Goal: Find specific page/section: Find specific page/section

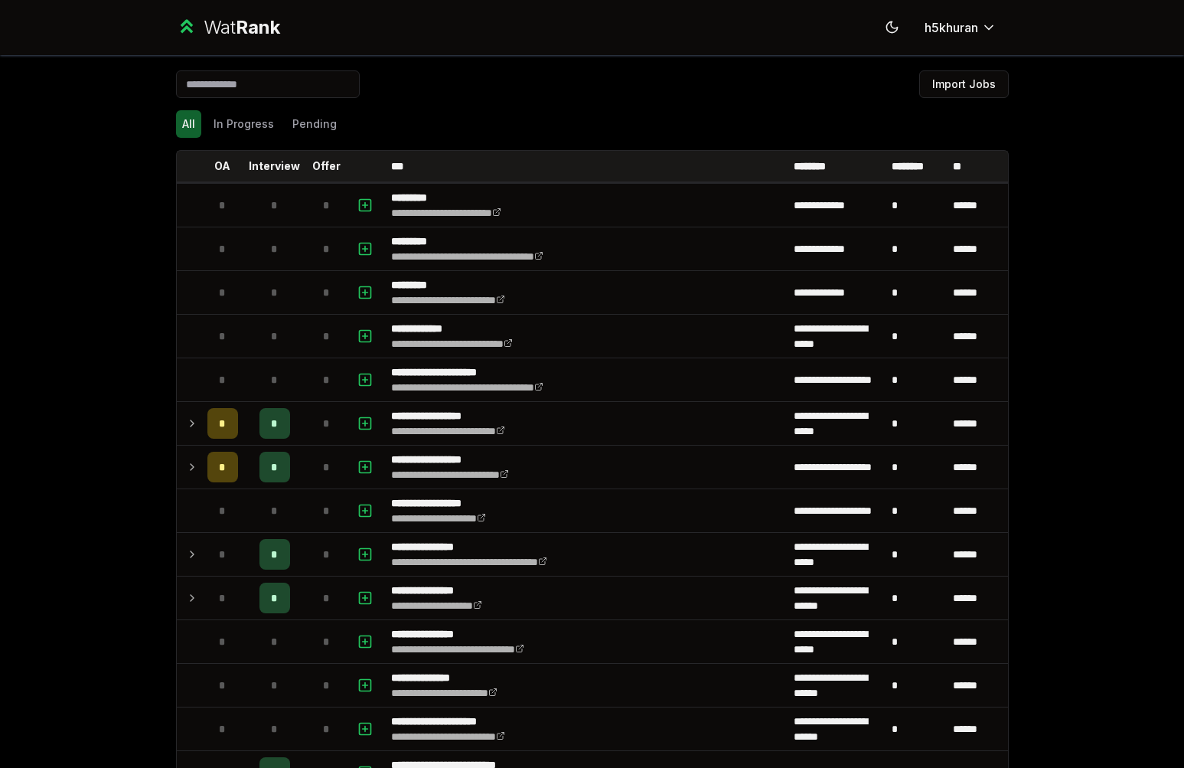
scroll to position [2057, 0]
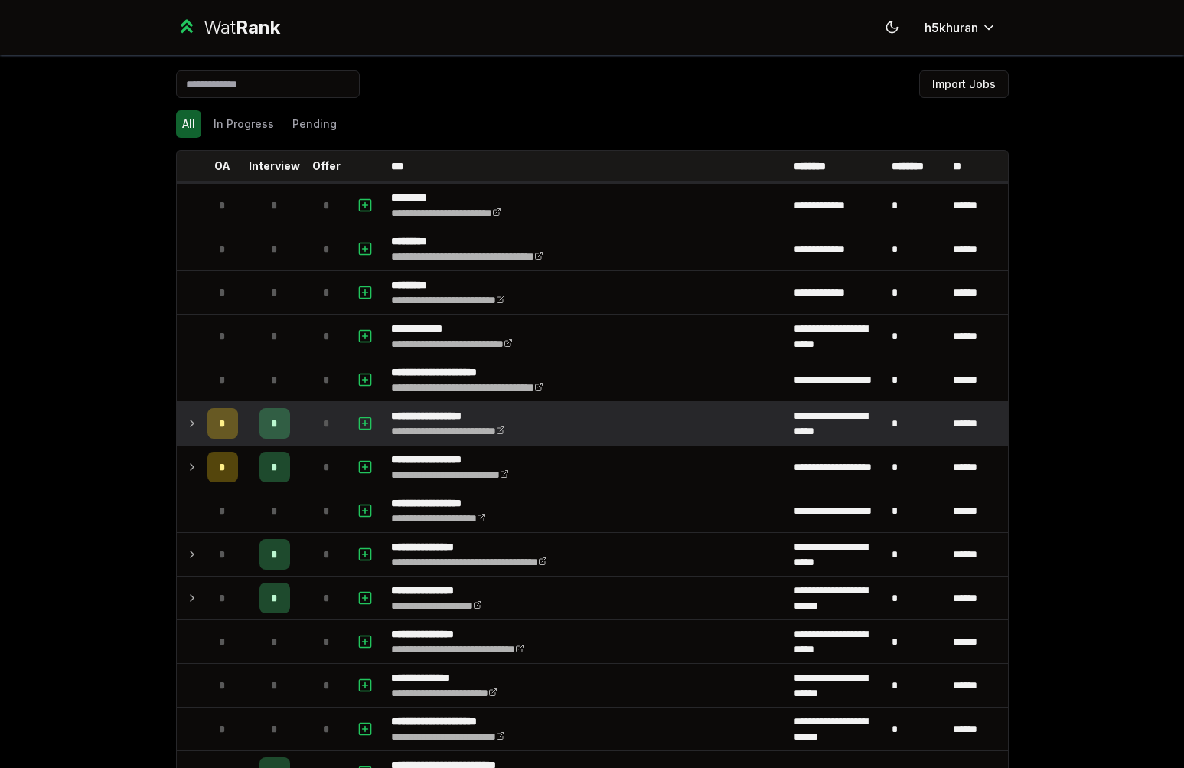
click at [189, 429] on icon at bounding box center [192, 423] width 12 height 18
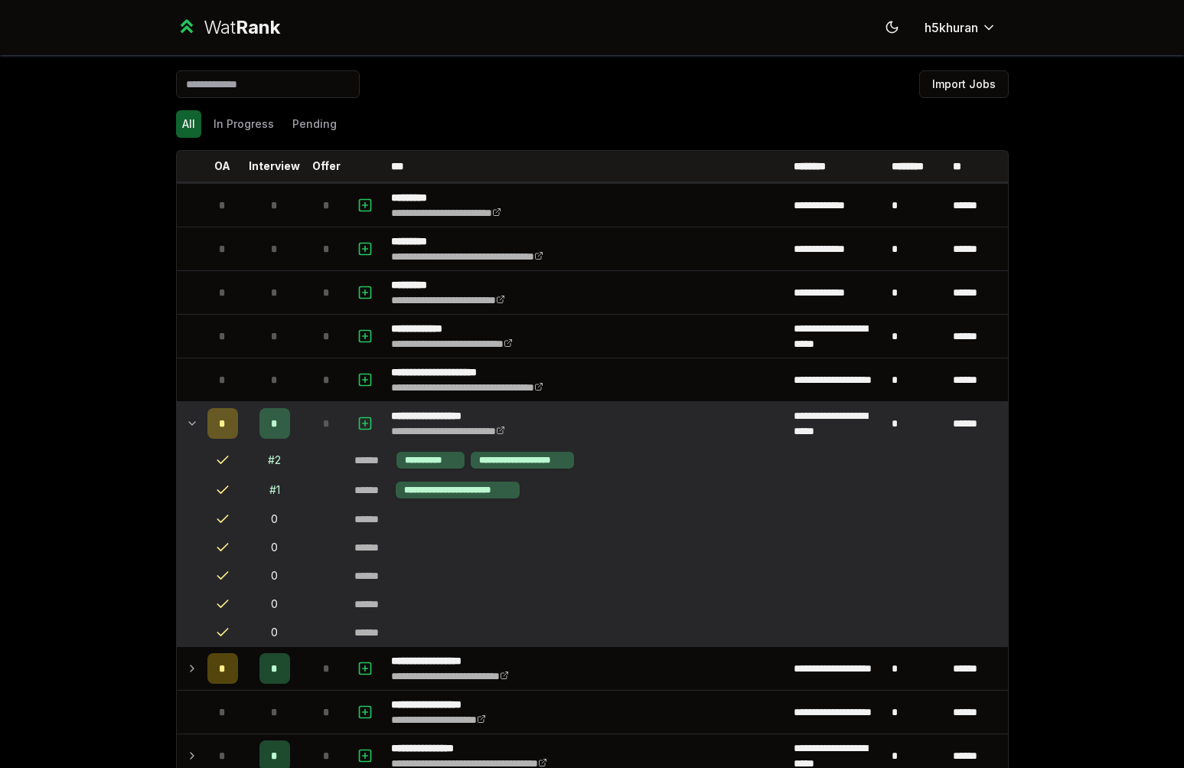
click at [219, 416] on span "*" at bounding box center [222, 423] width 6 height 15
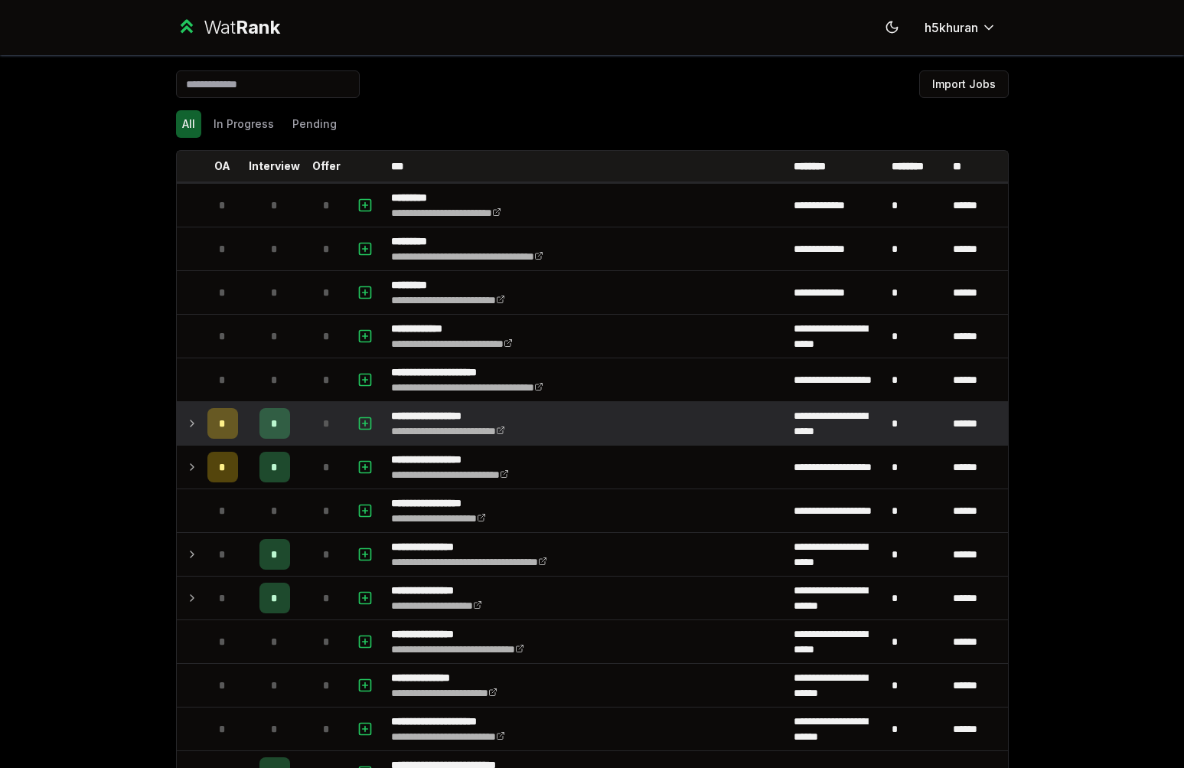
click at [219, 416] on span "*" at bounding box center [222, 423] width 6 height 15
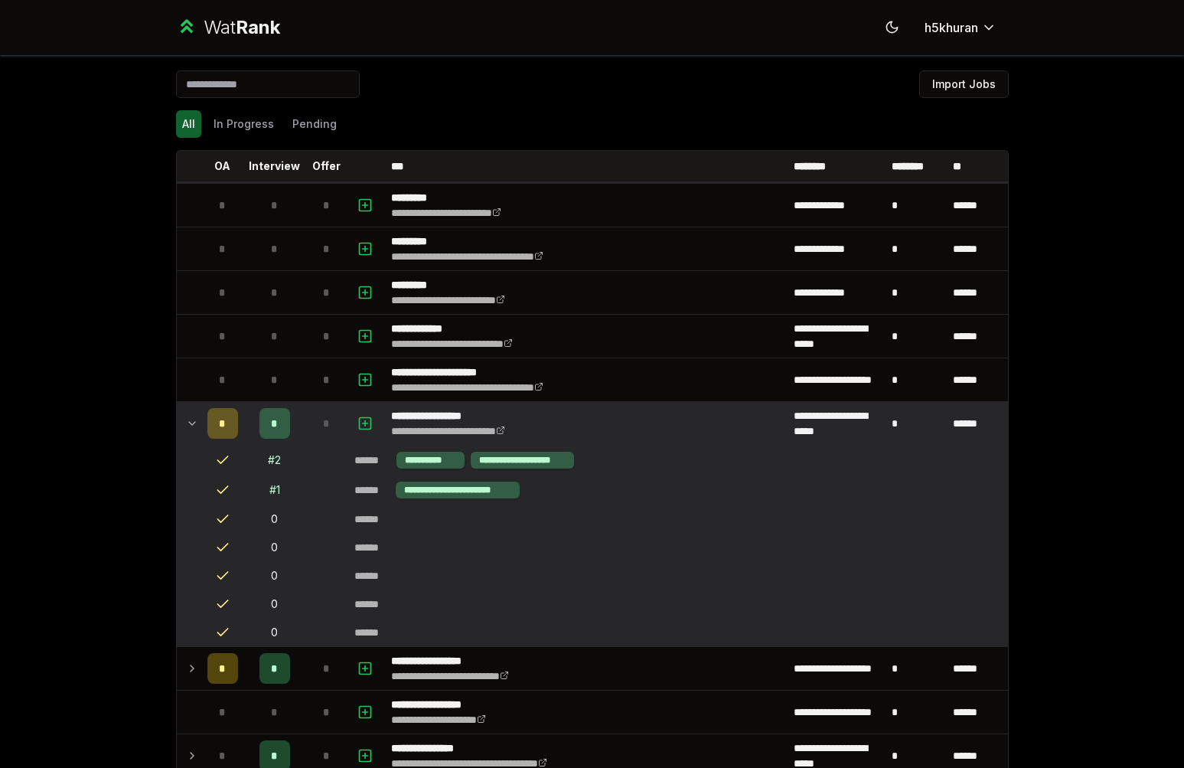
click at [219, 416] on span "*" at bounding box center [222, 423] width 6 height 15
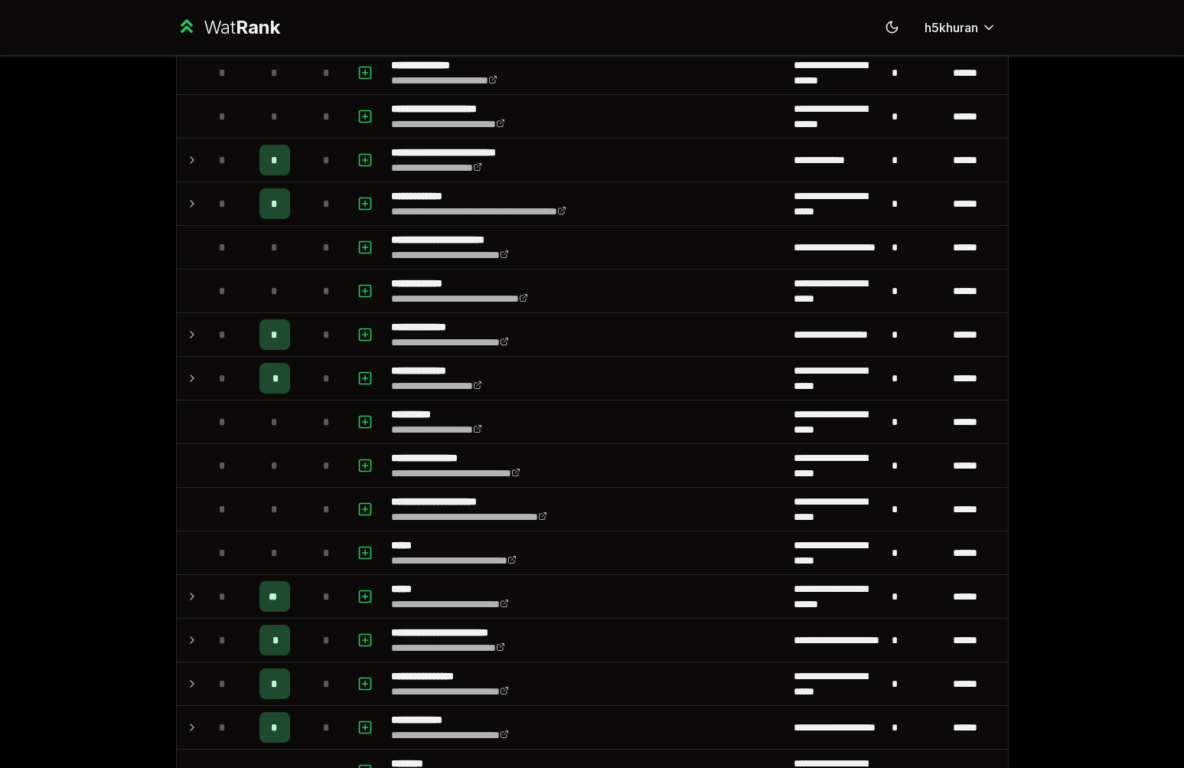
scroll to position [735, 0]
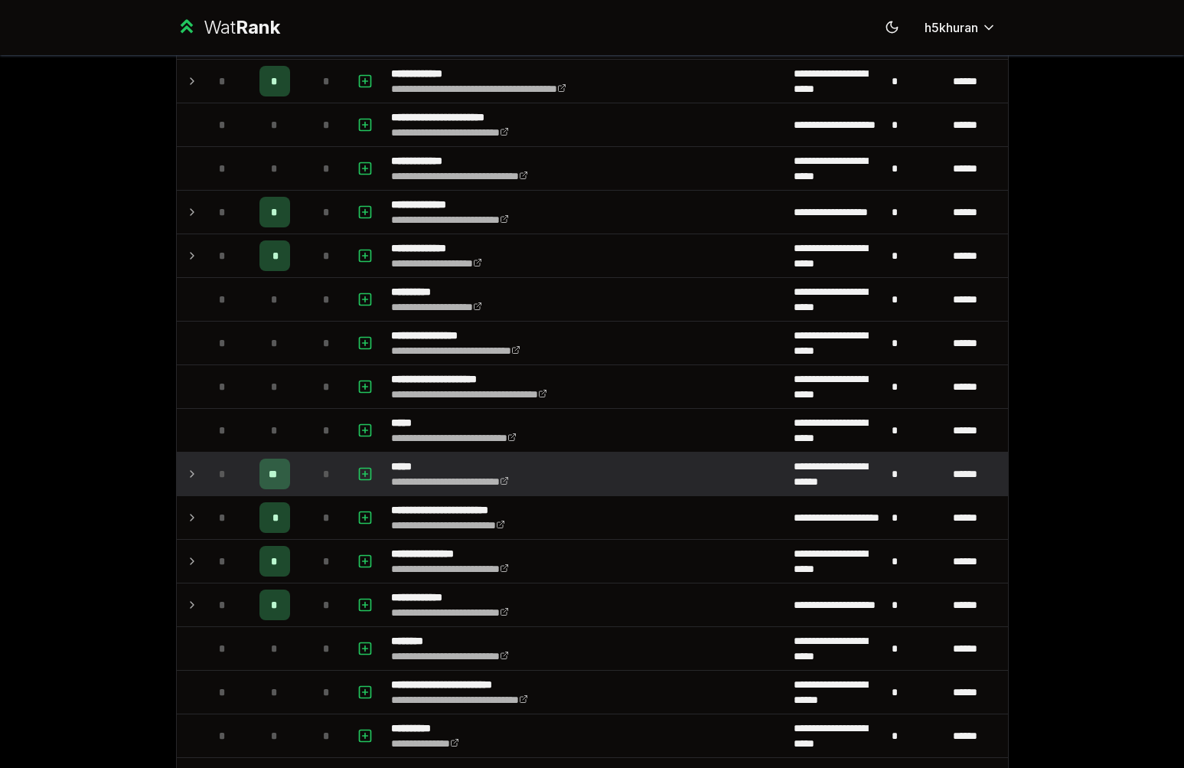
click at [234, 466] on td "*" at bounding box center [222, 473] width 43 height 43
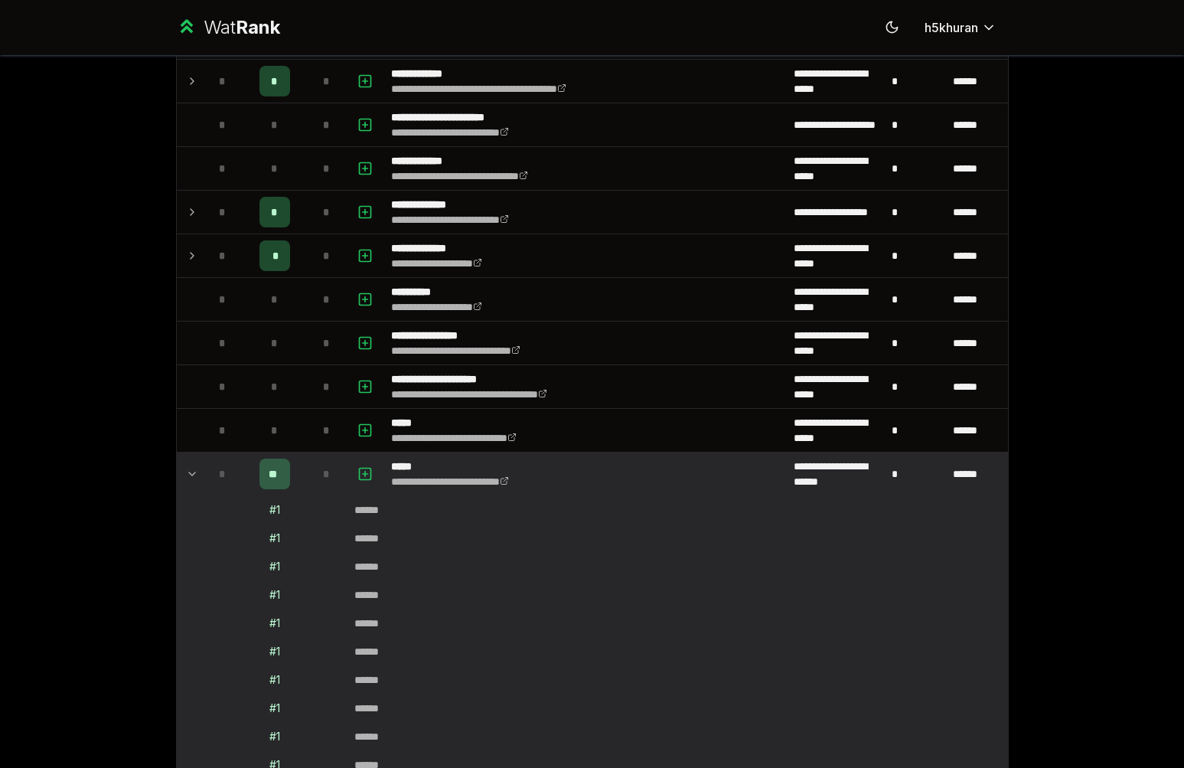
click at [234, 466] on td "*" at bounding box center [222, 473] width 43 height 43
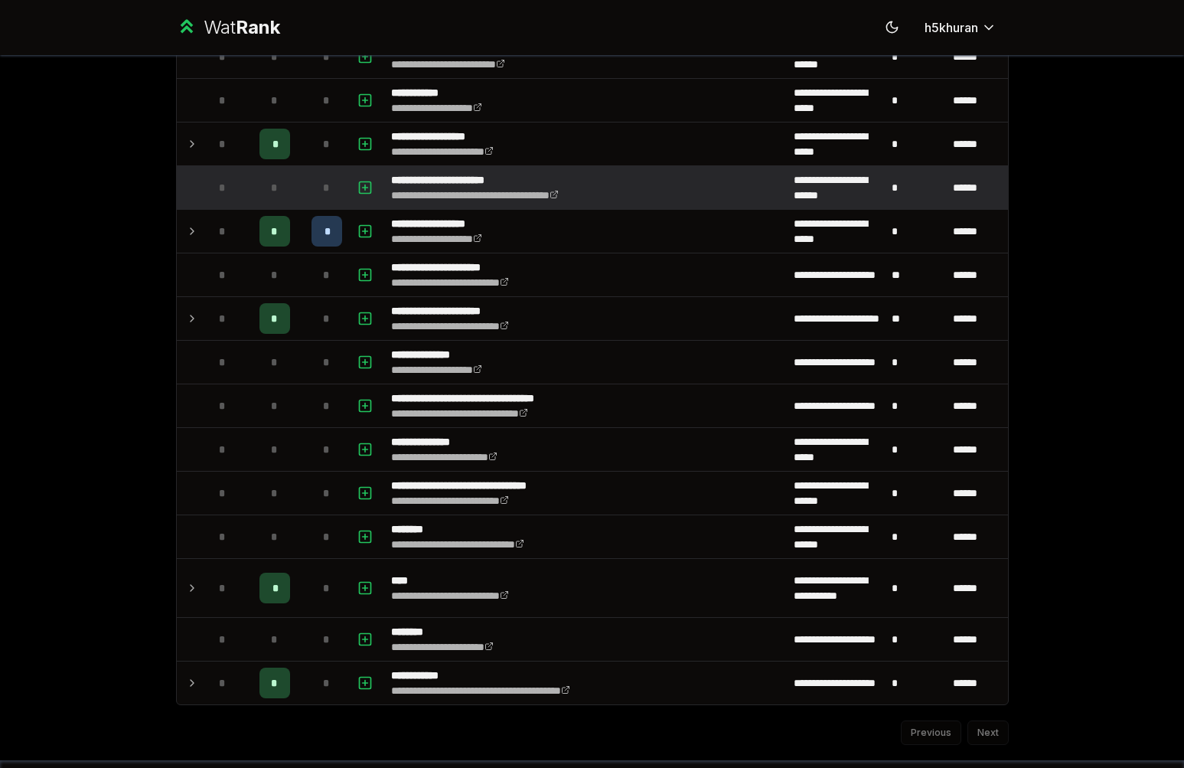
scroll to position [1985, 0]
